Goal: Transaction & Acquisition: Purchase product/service

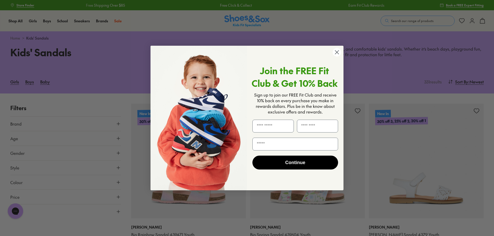
click at [337, 52] on circle "Close dialog" at bounding box center [337, 52] width 8 height 8
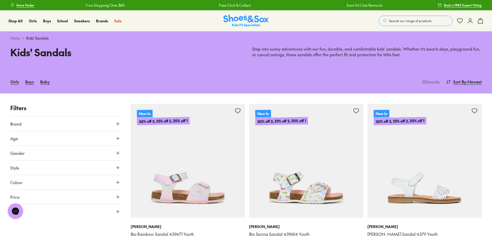
click at [66, 155] on button "Gender" at bounding box center [65, 153] width 110 height 14
click at [79, 167] on label "Boys" at bounding box center [78, 169] width 27 height 10
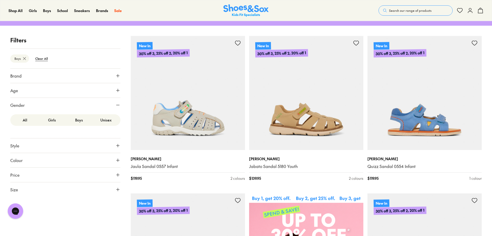
click at [107, 121] on label "Unisex" at bounding box center [105, 121] width 27 height 10
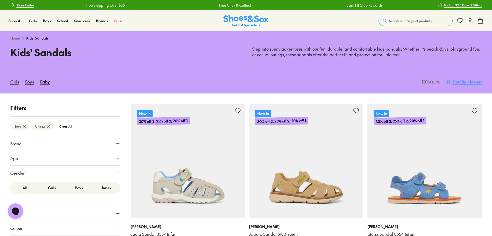
click at [479, 84] on span ": Newest" at bounding box center [473, 82] width 15 height 6
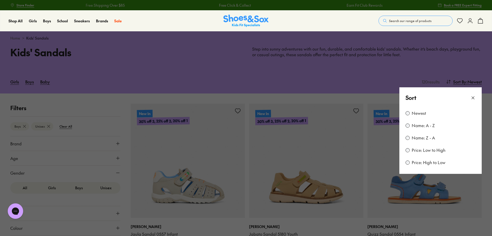
click at [423, 152] on label "Price: Low to High" at bounding box center [429, 151] width 34 height 6
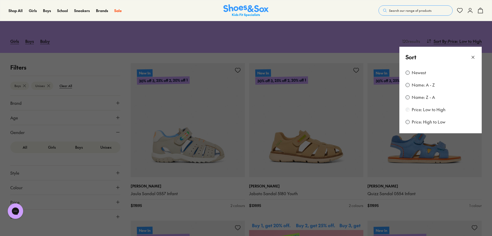
type input "***"
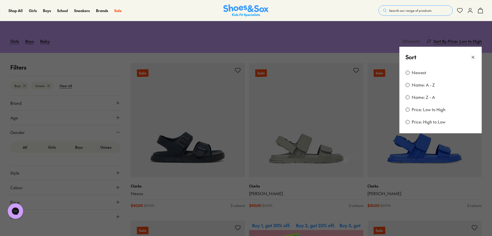
click at [472, 56] on icon at bounding box center [472, 57] width 5 height 5
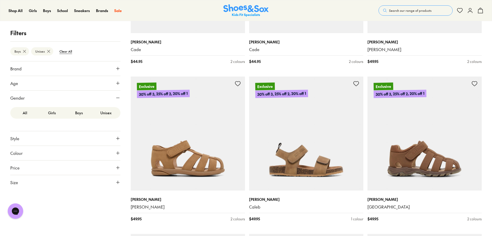
scroll to position [761, 0]
